Goal: Task Accomplishment & Management: Manage account settings

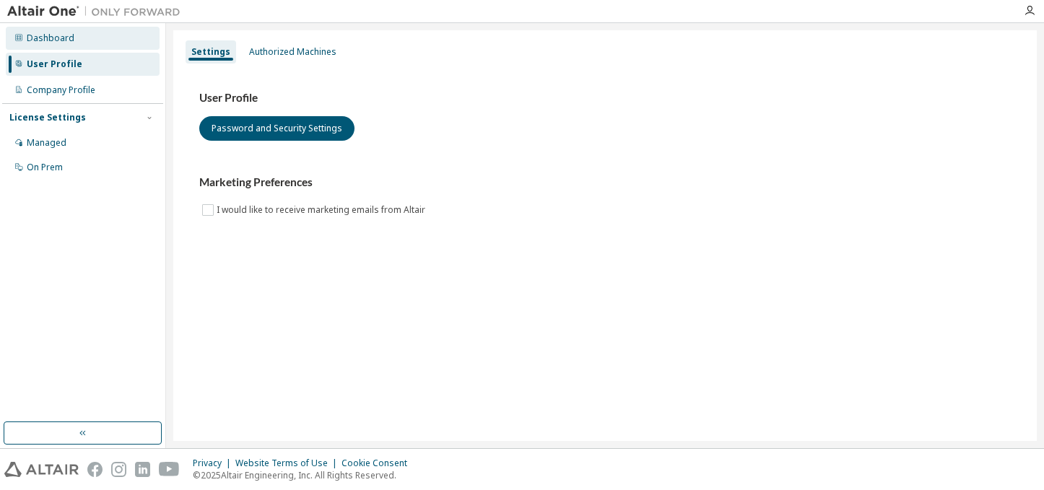
click at [58, 40] on div "Dashboard" at bounding box center [51, 38] width 48 height 12
click at [282, 51] on div "Authorized Machines" at bounding box center [292, 52] width 87 height 12
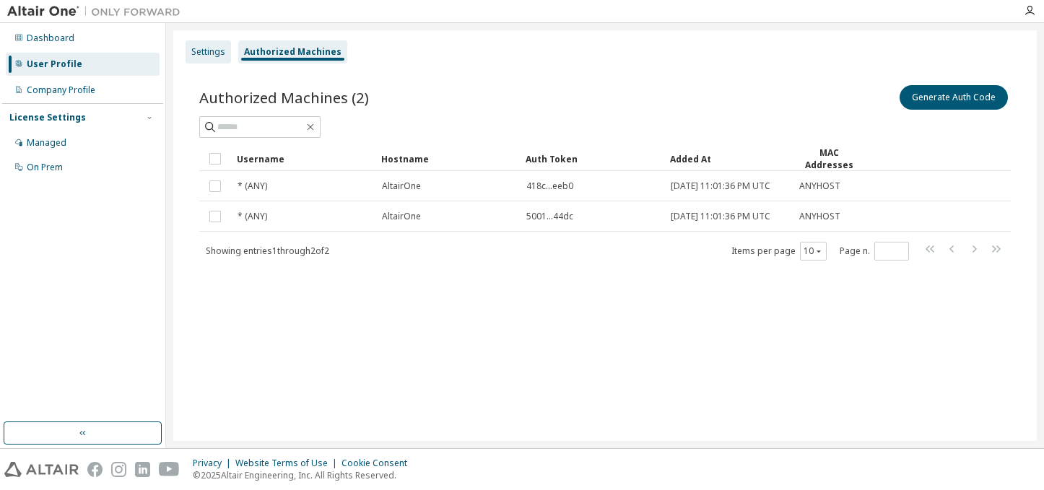
click at [225, 52] on div "Settings" at bounding box center [208, 51] width 45 height 23
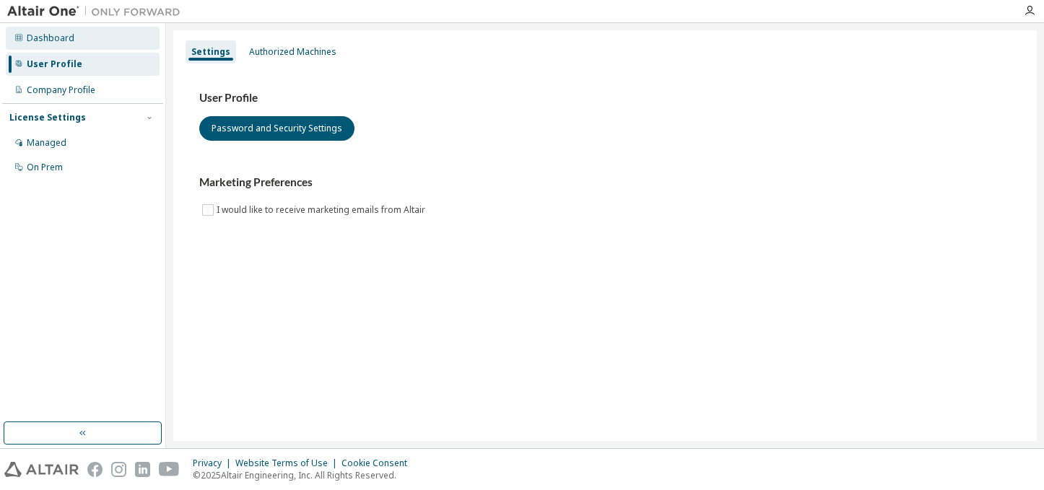
click at [70, 45] on div "Dashboard" at bounding box center [83, 38] width 154 height 23
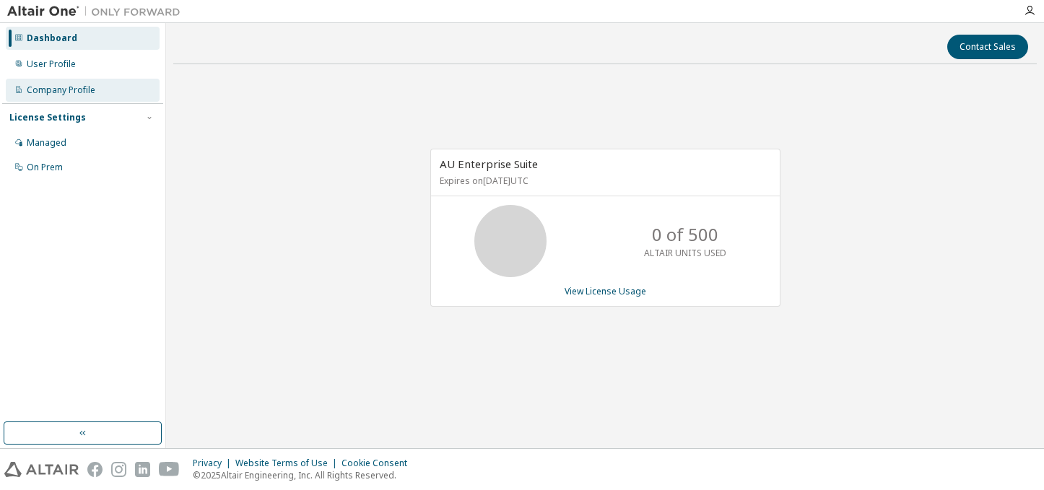
click at [101, 82] on div "Company Profile" at bounding box center [83, 90] width 154 height 23
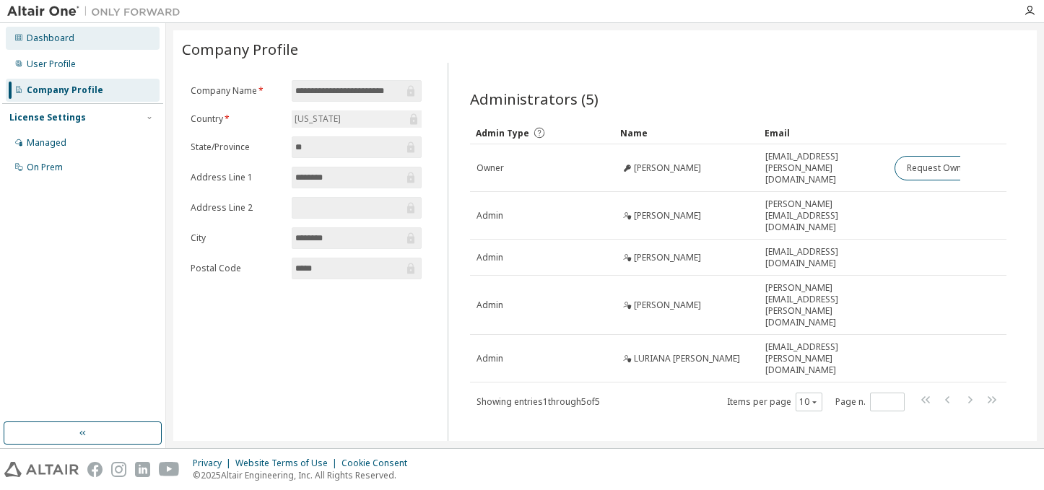
click at [41, 30] on div "Dashboard" at bounding box center [83, 38] width 154 height 23
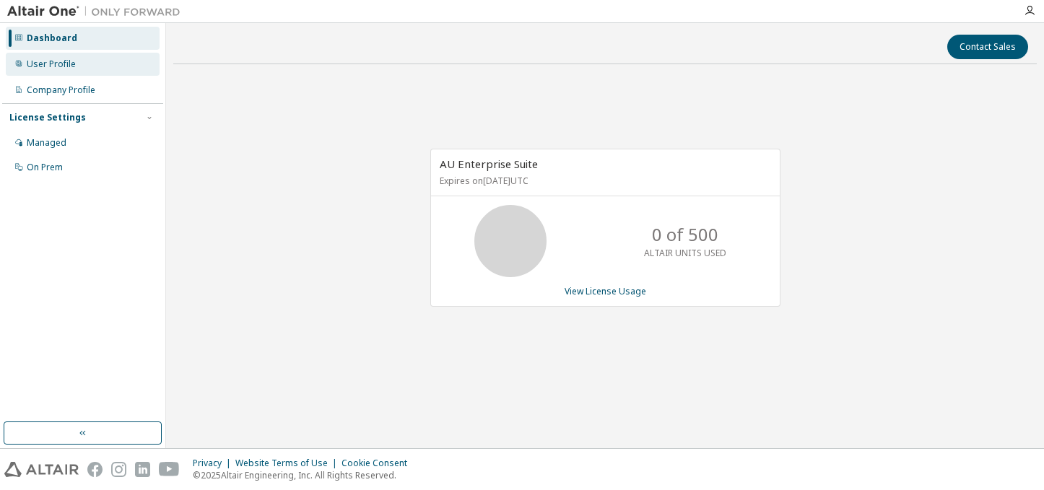
click at [74, 66] on div "User Profile" at bounding box center [51, 64] width 49 height 12
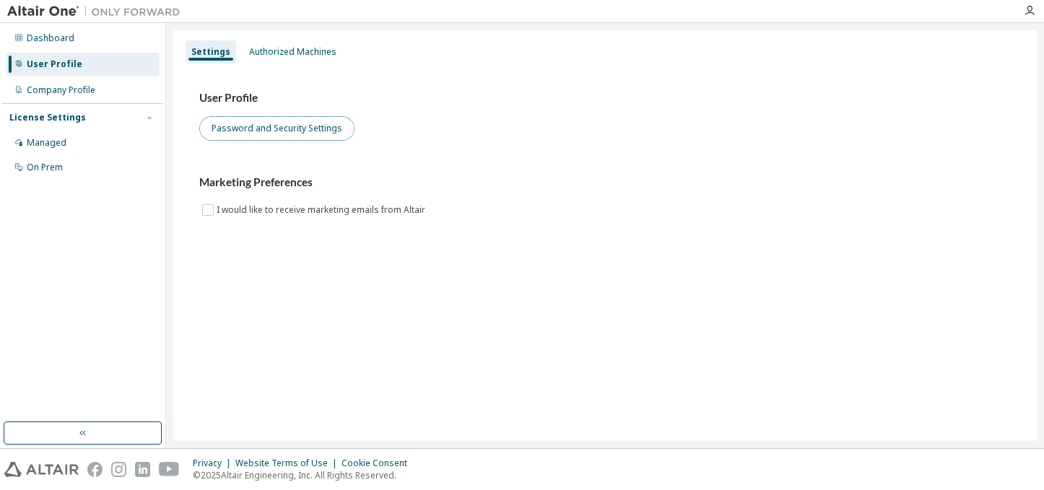
click at [237, 127] on button "Password and Security Settings" at bounding box center [276, 128] width 155 height 25
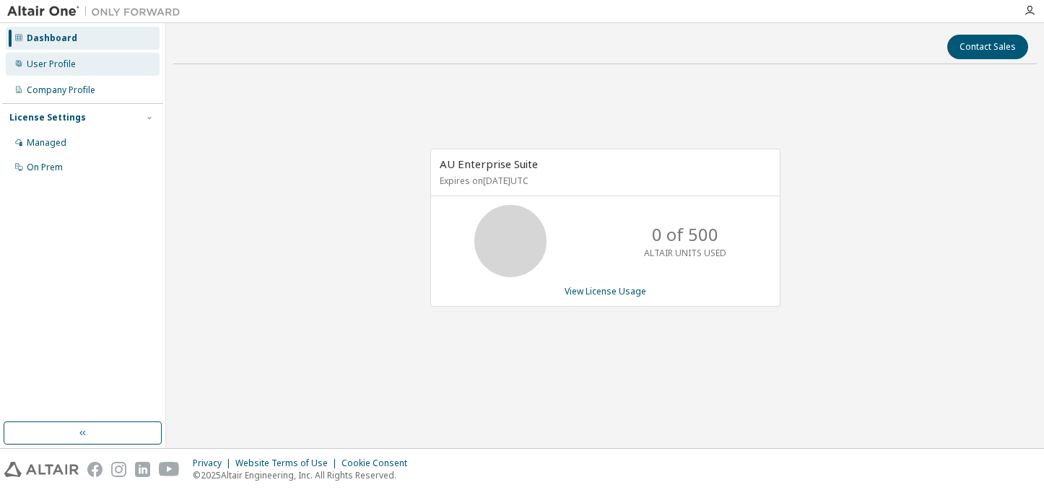
click at [73, 69] on div "User Profile" at bounding box center [51, 64] width 49 height 12
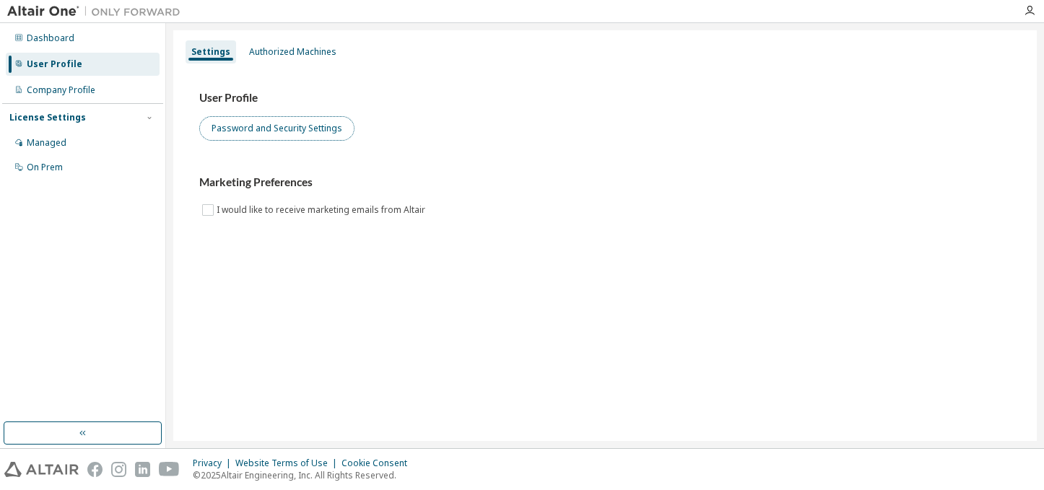
click at [315, 121] on button "Password and Security Settings" at bounding box center [276, 128] width 155 height 25
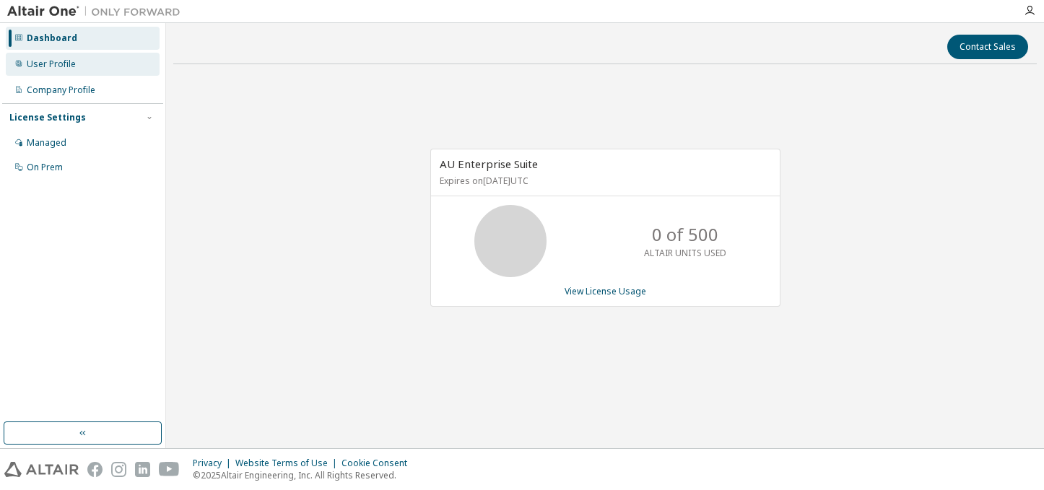
click at [77, 65] on div "User Profile" at bounding box center [83, 64] width 154 height 23
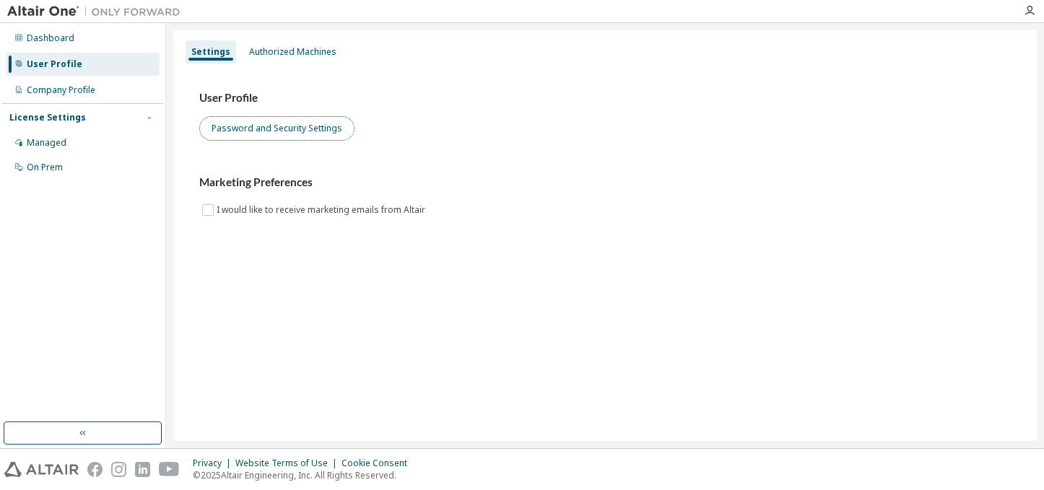
click at [284, 128] on button "Password and Security Settings" at bounding box center [276, 128] width 155 height 25
